Goal: Check status

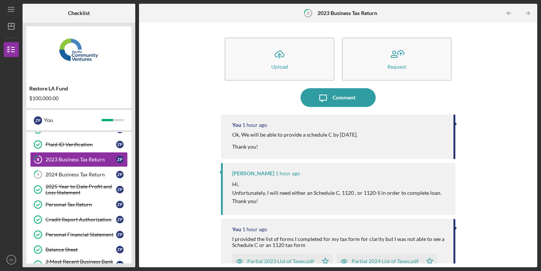
scroll to position [35, 0]
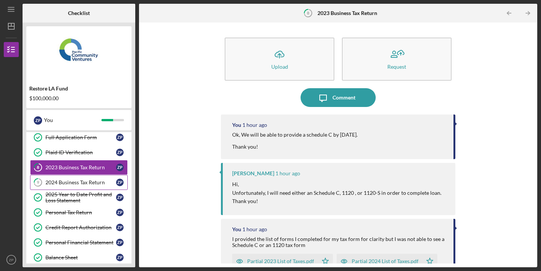
click at [72, 181] on div "2024 Business Tax Return" at bounding box center [80, 182] width 71 height 6
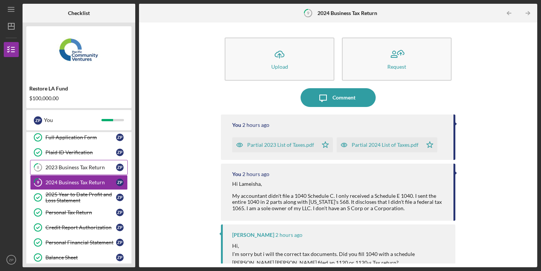
click at [74, 166] on div "2023 Business Tax Return" at bounding box center [80, 167] width 71 height 6
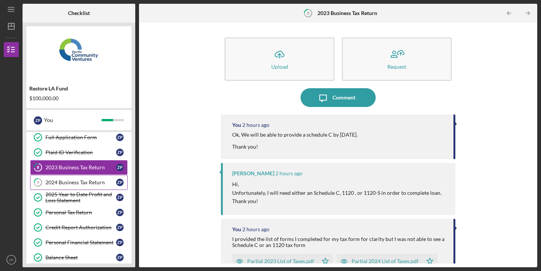
click at [70, 183] on div "2024 Business Tax Return" at bounding box center [80, 182] width 71 height 6
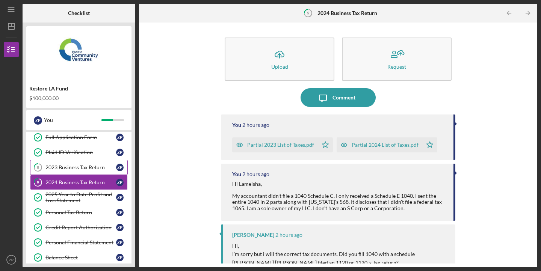
click at [77, 166] on div "2023 Business Tax Return" at bounding box center [80, 167] width 71 height 6
